Goal: Task Accomplishment & Management: Complete application form

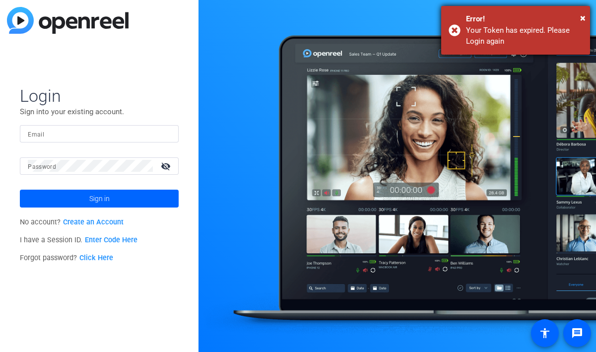
click at [578, 16] on div "Error!" at bounding box center [524, 18] width 117 height 11
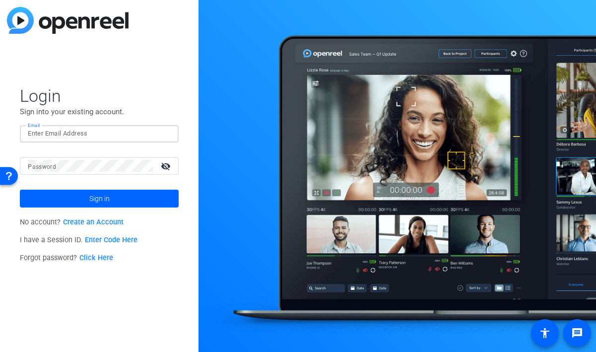
click at [66, 138] on input "Email" at bounding box center [99, 133] width 143 height 12
type input "[PERSON_NAME][EMAIL_ADDRESS][PERSON_NAME][PERSON_NAME][DOMAIN_NAME]"
click at [20, 189] on button "Sign in" at bounding box center [99, 198] width 159 height 18
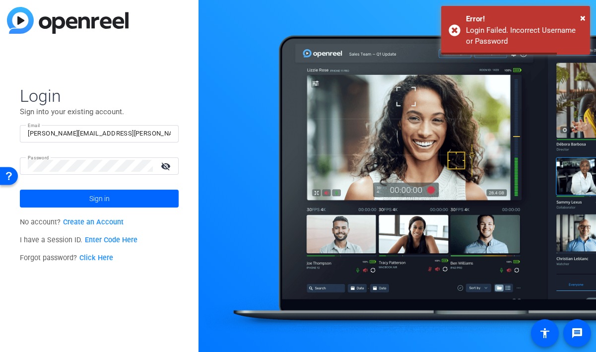
click at [163, 169] on mat-icon "visibility_off" at bounding box center [167, 166] width 24 height 14
click at [20, 189] on button "Sign in" at bounding box center [99, 198] width 159 height 18
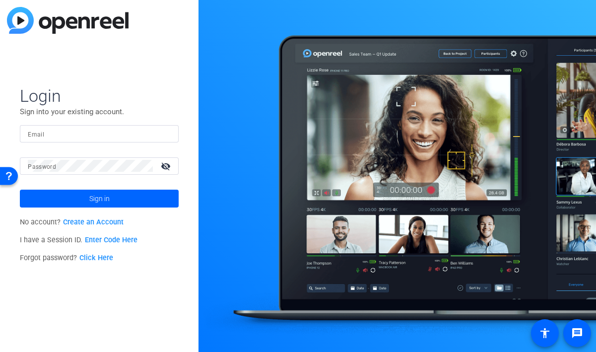
click at [94, 260] on link "Click Here" at bounding box center [96, 257] width 34 height 8
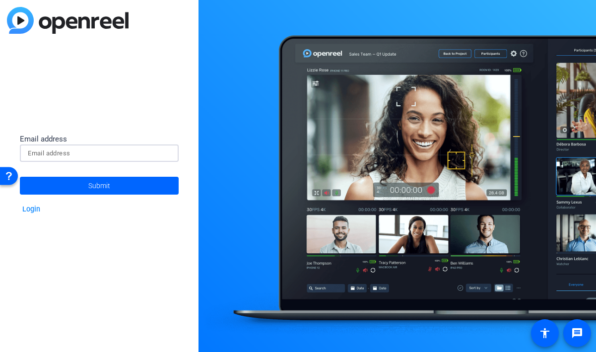
click at [76, 155] on input at bounding box center [99, 153] width 143 height 12
type input "[PERSON_NAME][EMAIL_ADDRESS][PERSON_NAME][PERSON_NAME][DOMAIN_NAME]"
click at [20, 177] on button "Submit" at bounding box center [99, 186] width 159 height 18
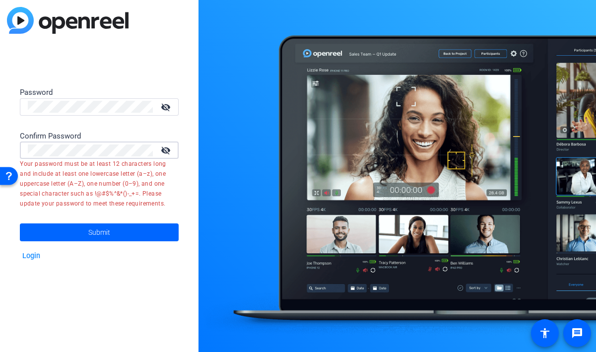
click at [20, 223] on button "Submit" at bounding box center [99, 232] width 159 height 18
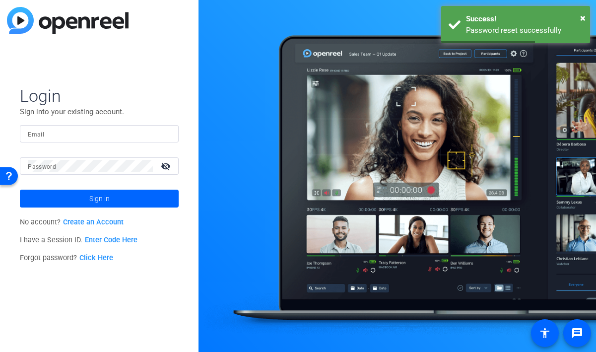
click at [26, 135] on div "Email" at bounding box center [99, 133] width 159 height 17
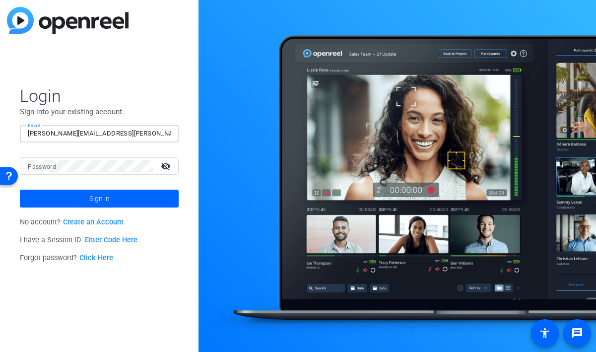
type input "[PERSON_NAME][EMAIL_ADDRESS][PERSON_NAME][PERSON_NAME][DOMAIN_NAME]"
click at [20, 189] on button "Sign in" at bounding box center [99, 198] width 159 height 18
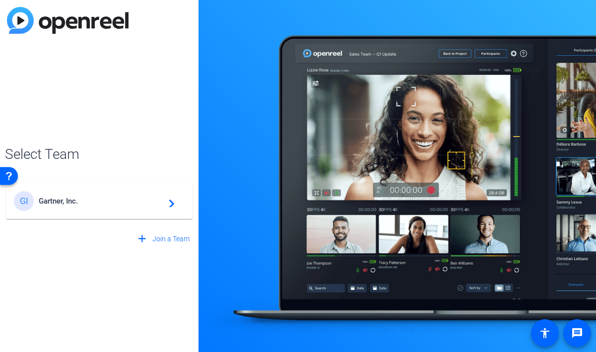
click at [92, 187] on mat-card-content "GI Gartner, Inc. navigate_next" at bounding box center [99, 201] width 186 height 36
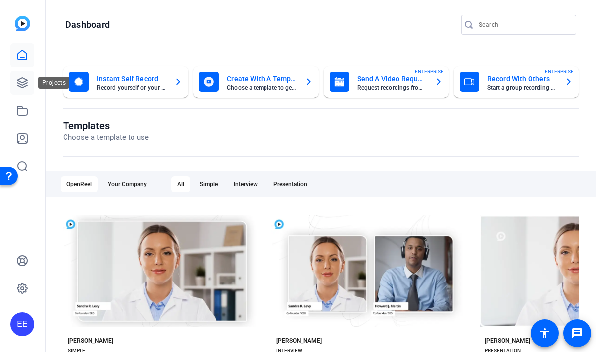
click at [18, 84] on icon at bounding box center [22, 83] width 12 height 12
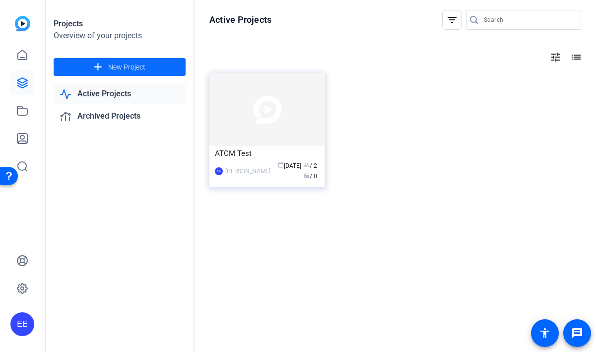
click at [145, 69] on span at bounding box center [120, 67] width 132 height 24
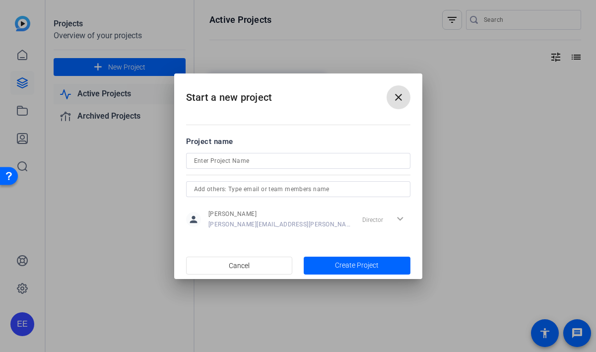
click at [216, 159] on input at bounding box center [298, 161] width 208 height 12
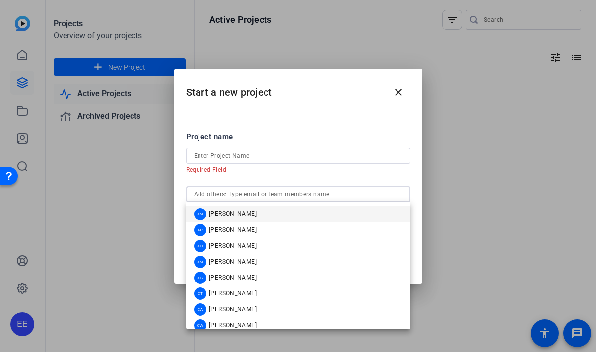
click at [299, 193] on input "text" at bounding box center [298, 194] width 208 height 12
click at [256, 155] on input at bounding box center [298, 156] width 208 height 12
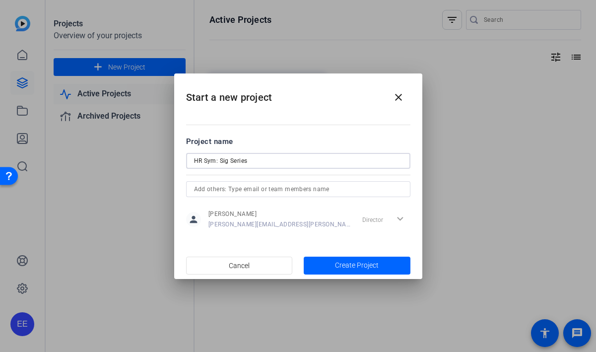
click at [228, 162] on input "HR Sym: Sig Series" at bounding box center [298, 161] width 208 height 12
click at [277, 163] on input "HR Sym: Sig Series" at bounding box center [298, 161] width 208 height 12
type input "HR Sym: Sig Series"
click at [359, 195] on div at bounding box center [298, 189] width 208 height 16
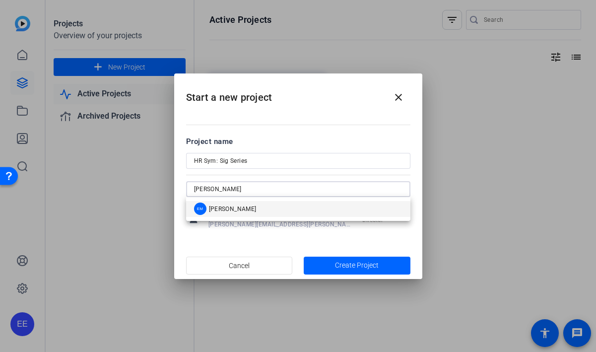
type input "[PERSON_NAME]"
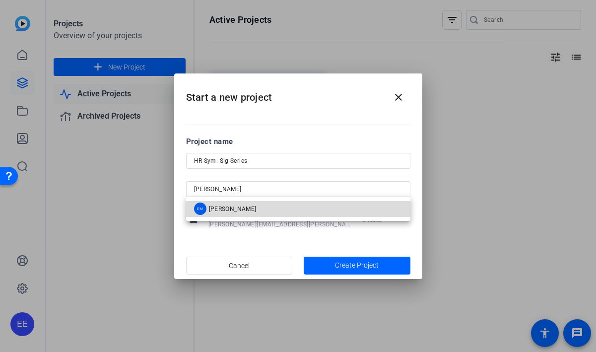
click at [301, 209] on mat-option "EM [PERSON_NAME]" at bounding box center [298, 209] width 224 height 16
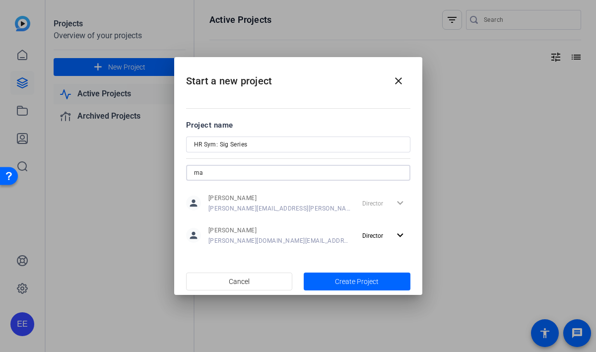
type input "m"
type input "s"
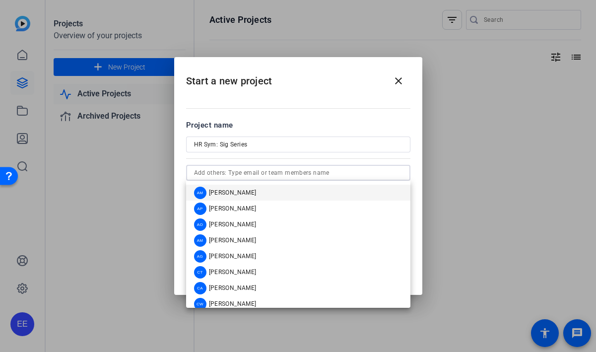
click at [515, 224] on div at bounding box center [298, 176] width 596 height 352
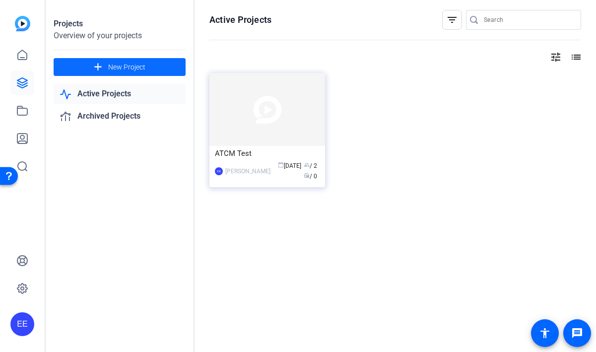
click at [118, 64] on span "New Project" at bounding box center [126, 67] width 37 height 10
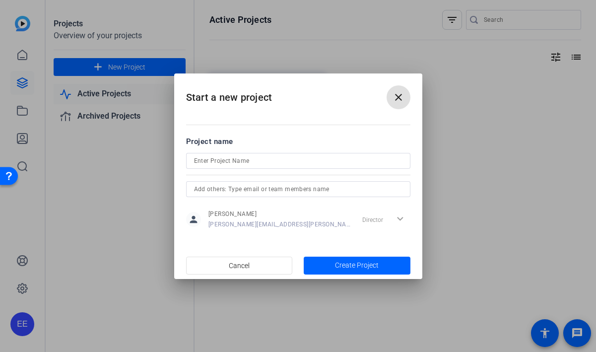
click at [221, 159] on input at bounding box center [298, 161] width 208 height 12
type input "HR Sym: Signature Series"
click at [236, 189] on input "text" at bounding box center [298, 189] width 208 height 12
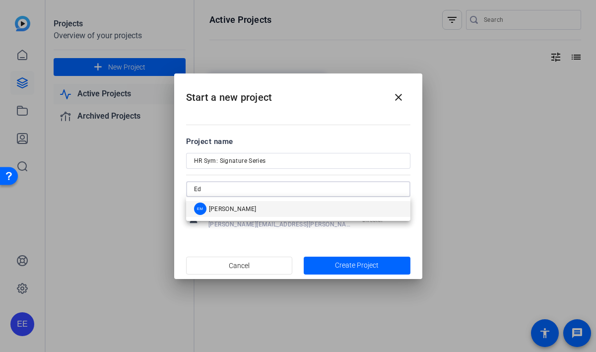
type input "Ed"
click at [256, 204] on mat-option "EM [PERSON_NAME]" at bounding box center [298, 209] width 224 height 16
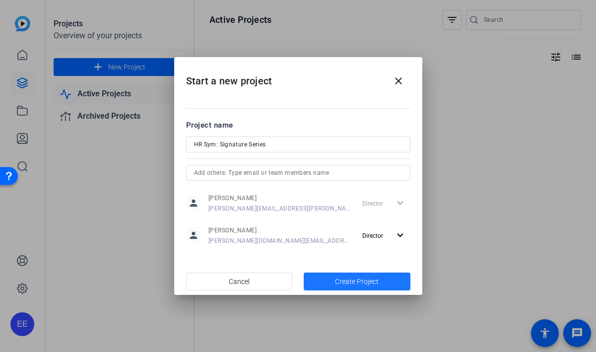
click at [326, 276] on span "button" at bounding box center [356, 281] width 107 height 24
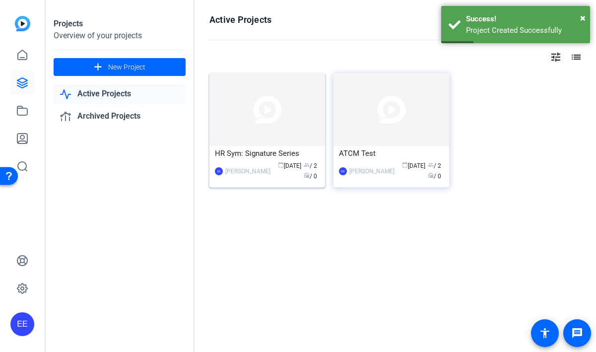
click at [239, 131] on img at bounding box center [267, 109] width 116 height 73
click at [239, 131] on div "Projects Overview of your projects add New Project Active Projects Archived Pro…" at bounding box center [321, 176] width 550 height 352
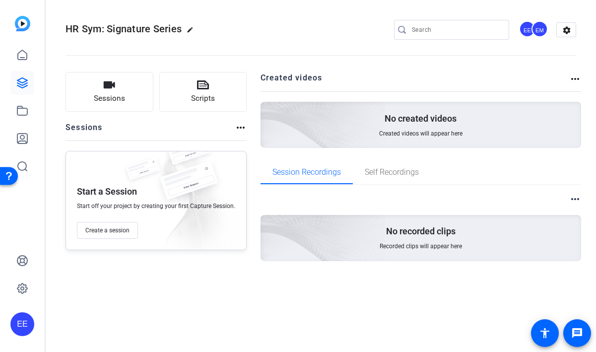
click at [180, 130] on div "Sessions more_horiz" at bounding box center [155, 130] width 181 height 19
click at [122, 231] on span "Create a session" at bounding box center [107, 230] width 44 height 8
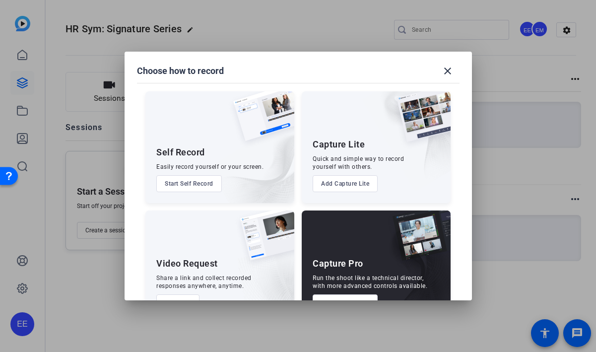
scroll to position [32, 0]
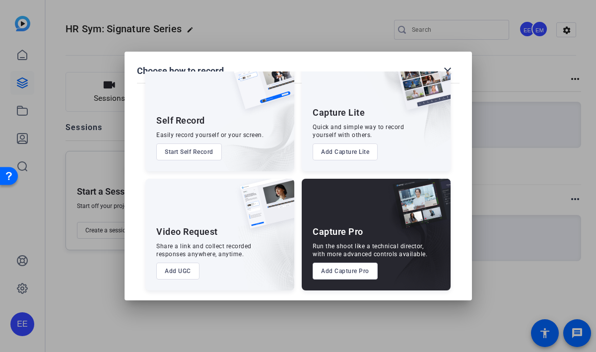
click at [179, 271] on button "Add UGC" at bounding box center [177, 270] width 43 height 17
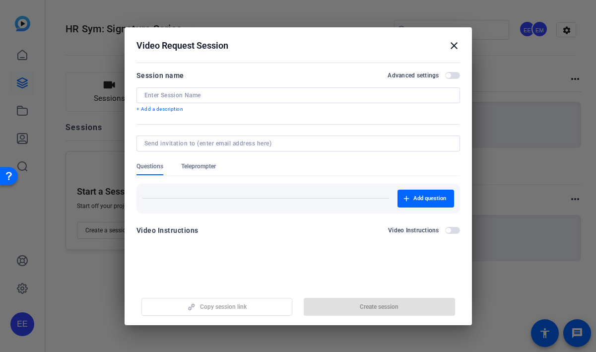
click at [310, 92] on input at bounding box center [297, 95] width 307 height 8
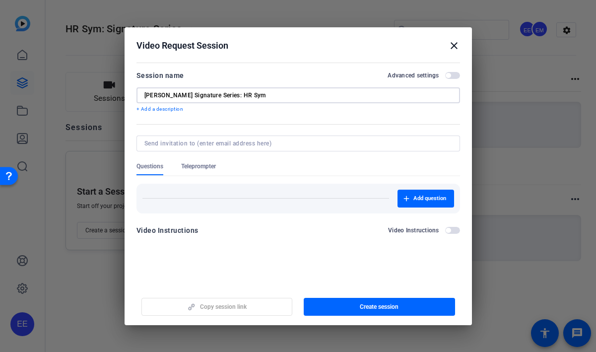
type input "[PERSON_NAME] Signature Series: HR Sym"
click at [186, 143] on input at bounding box center [295, 143] width 303 height 8
paste input "[EMAIL_ADDRESS][PERSON_NAME][PERSON_NAME][DOMAIN_NAME]"
type input "[EMAIL_ADDRESS][PERSON_NAME][PERSON_NAME][DOMAIN_NAME]"
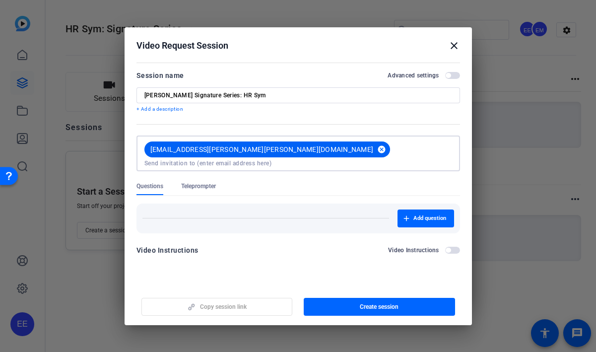
click at [373, 147] on mat-icon "cancel" at bounding box center [381, 149] width 17 height 9
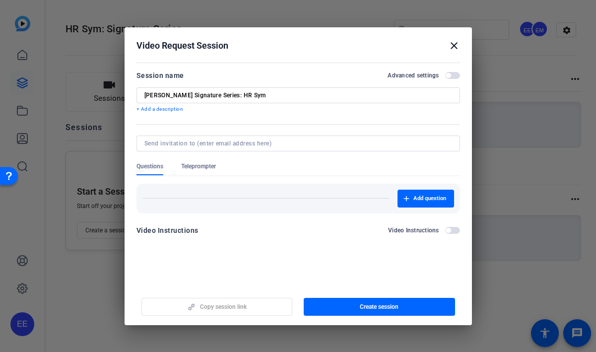
click at [229, 309] on div "Copy session link Create session" at bounding box center [297, 302] width 323 height 25
click at [359, 304] on span "Create session" at bounding box center [378, 306] width 39 height 8
click at [454, 44] on mat-icon "close" at bounding box center [454, 46] width 12 height 12
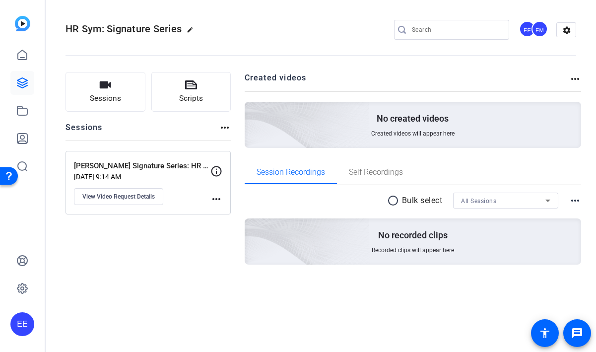
click at [219, 202] on mat-icon "more_horiz" at bounding box center [216, 199] width 12 height 12
click at [147, 197] on div at bounding box center [298, 176] width 596 height 352
click at [216, 172] on icon at bounding box center [216, 171] width 10 height 10
click at [109, 197] on span "View Video Request Details" at bounding box center [118, 196] width 72 height 8
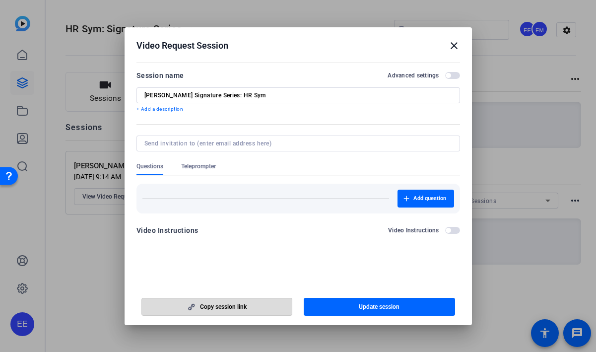
click at [244, 302] on span "Copy session link" at bounding box center [223, 306] width 47 height 8
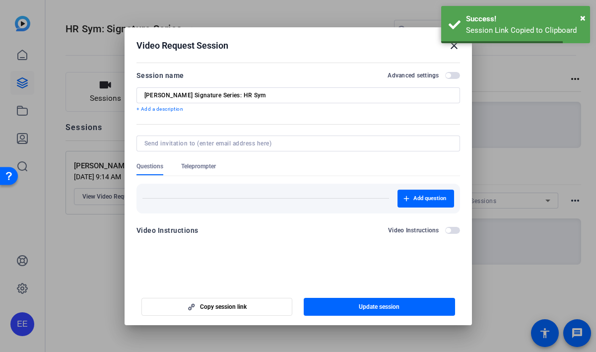
click at [455, 47] on mat-icon "close" at bounding box center [454, 46] width 12 height 12
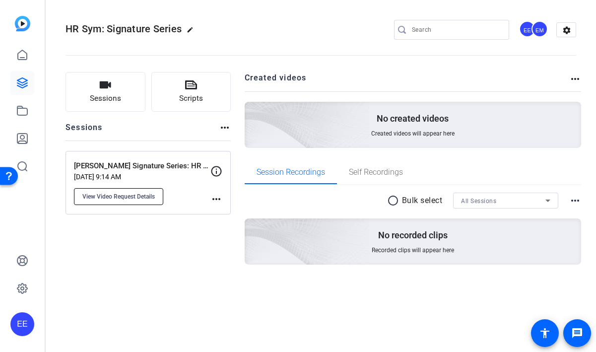
click at [121, 199] on span "View Video Request Details" at bounding box center [118, 196] width 72 height 8
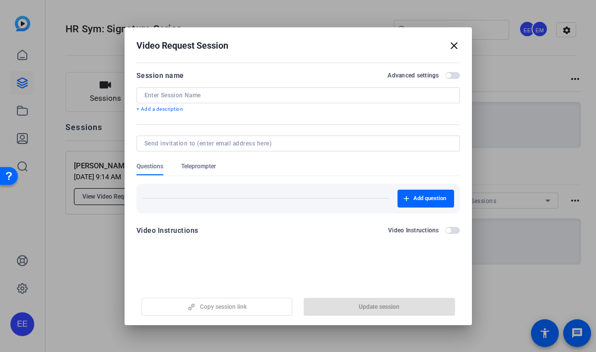
type input "[PERSON_NAME] Signature Series: HR Sym"
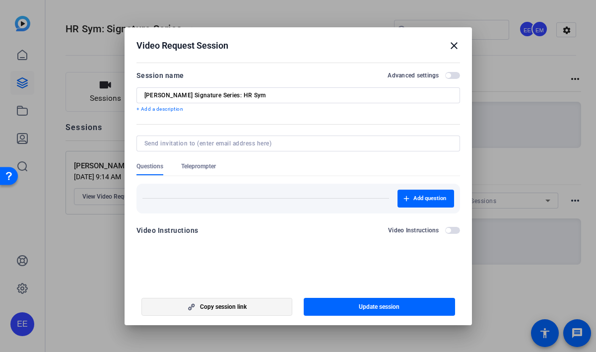
click at [212, 312] on span "button" at bounding box center [217, 307] width 150 height 24
